Goal: Task Accomplishment & Management: Manage account settings

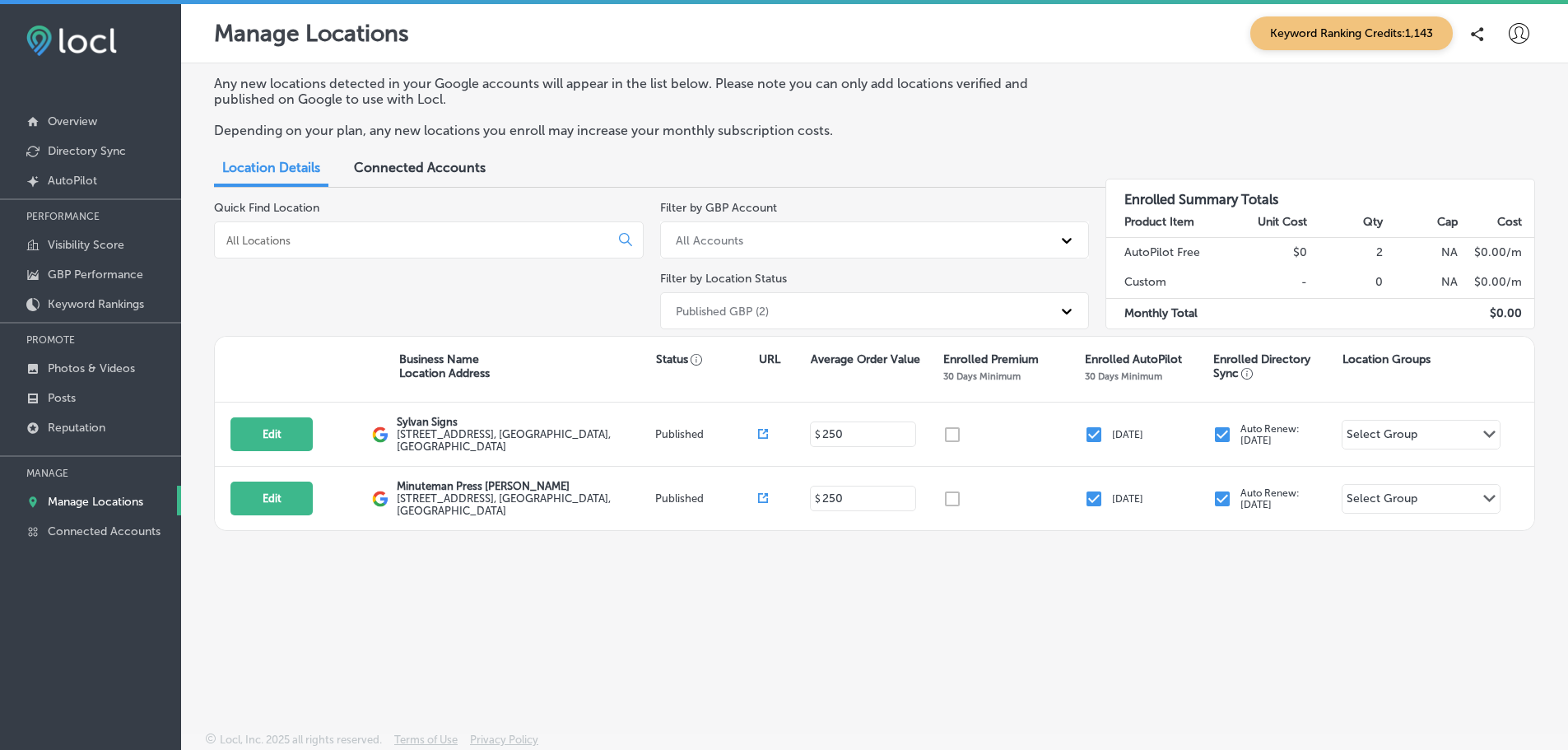
click at [406, 171] on span "Connected Accounts" at bounding box center [419, 168] width 132 height 16
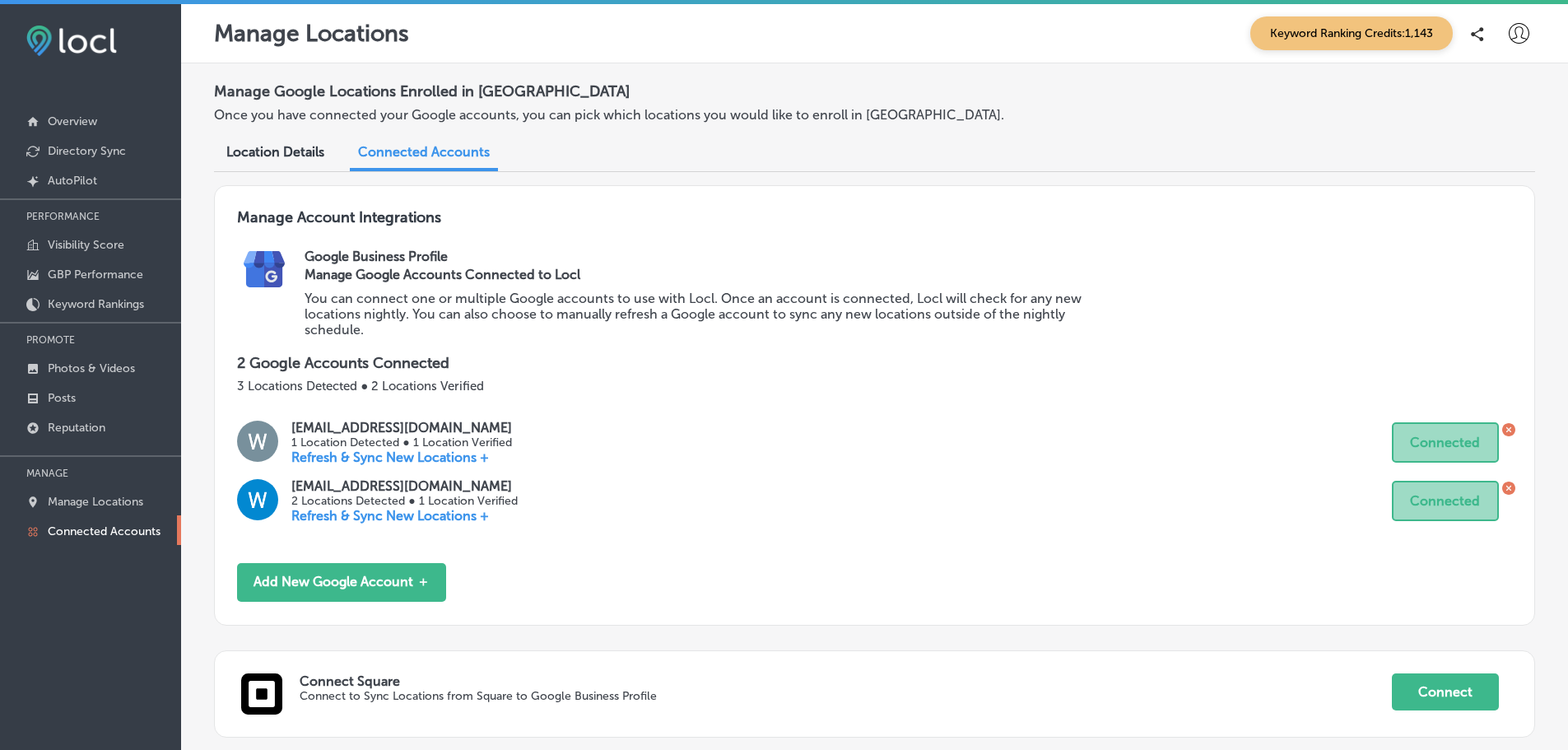
click at [300, 152] on span "Location Details" at bounding box center [275, 152] width 98 height 16
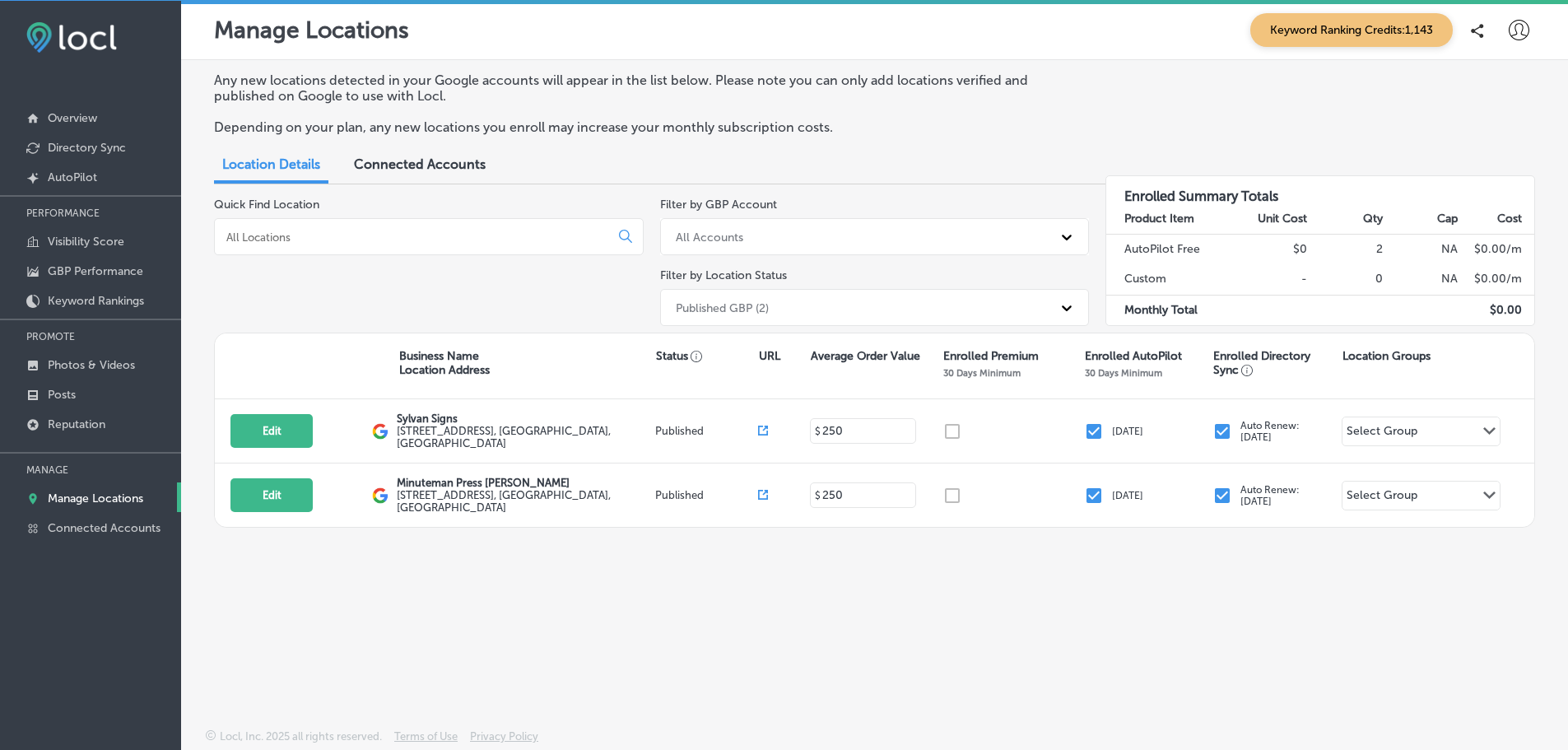
scroll to position [4, 0]
